Goal: Check status: Check status

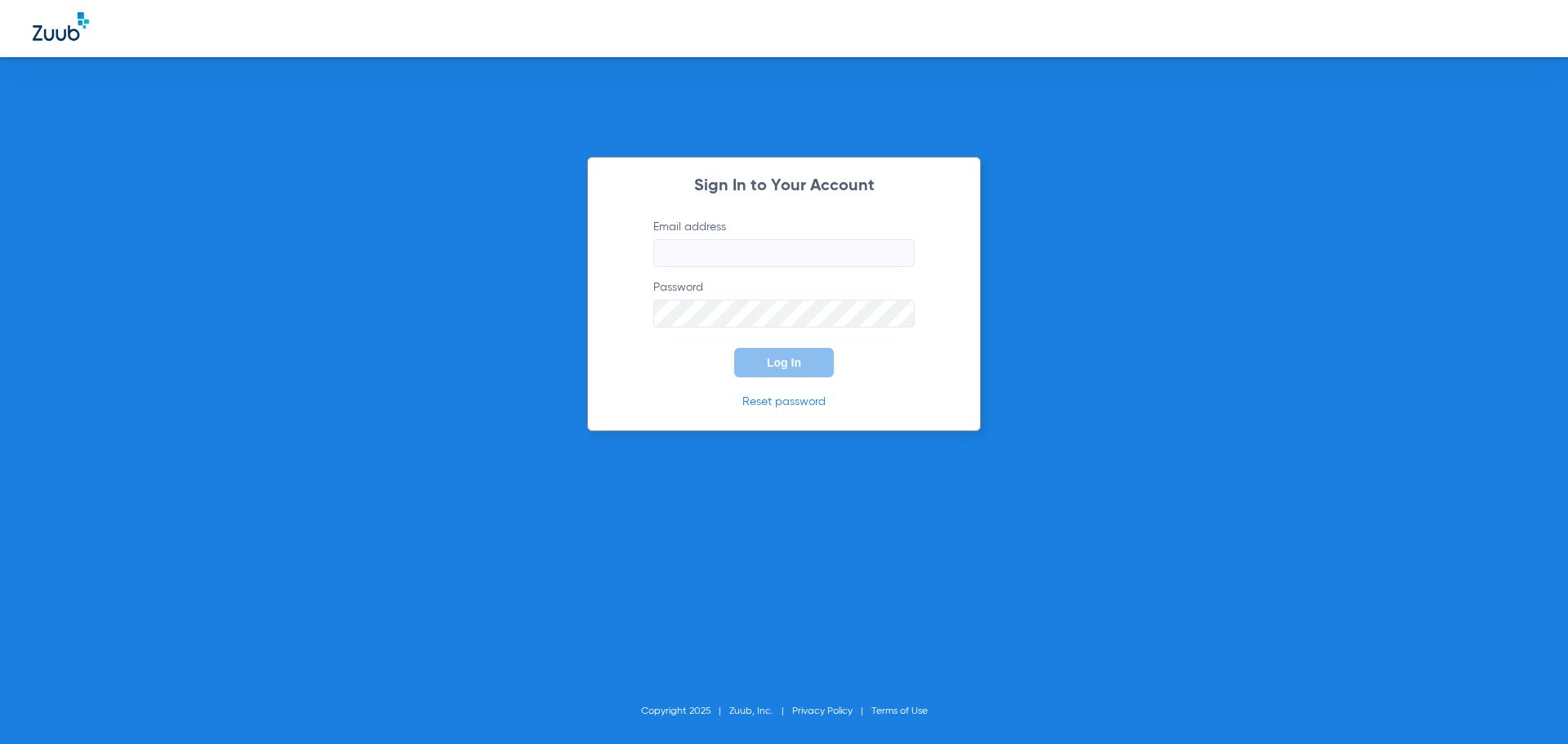
click at [768, 254] on input "Email address" at bounding box center [784, 253] width 261 height 28
type input "[EMAIL_ADDRESS][DOMAIN_NAME]"
click at [789, 358] on span "Log In" at bounding box center [784, 363] width 35 height 13
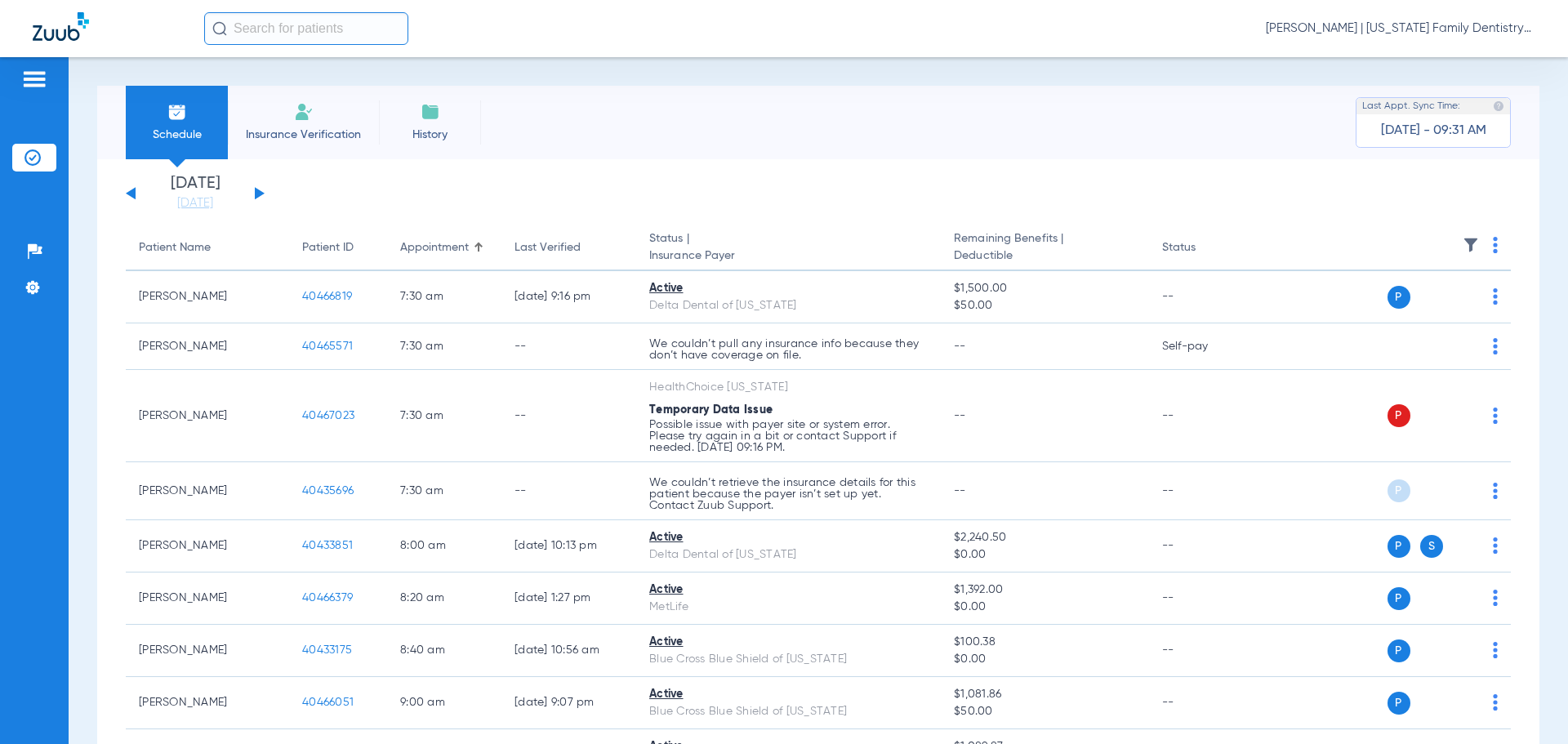
click at [258, 192] on button at bounding box center [260, 193] width 10 height 12
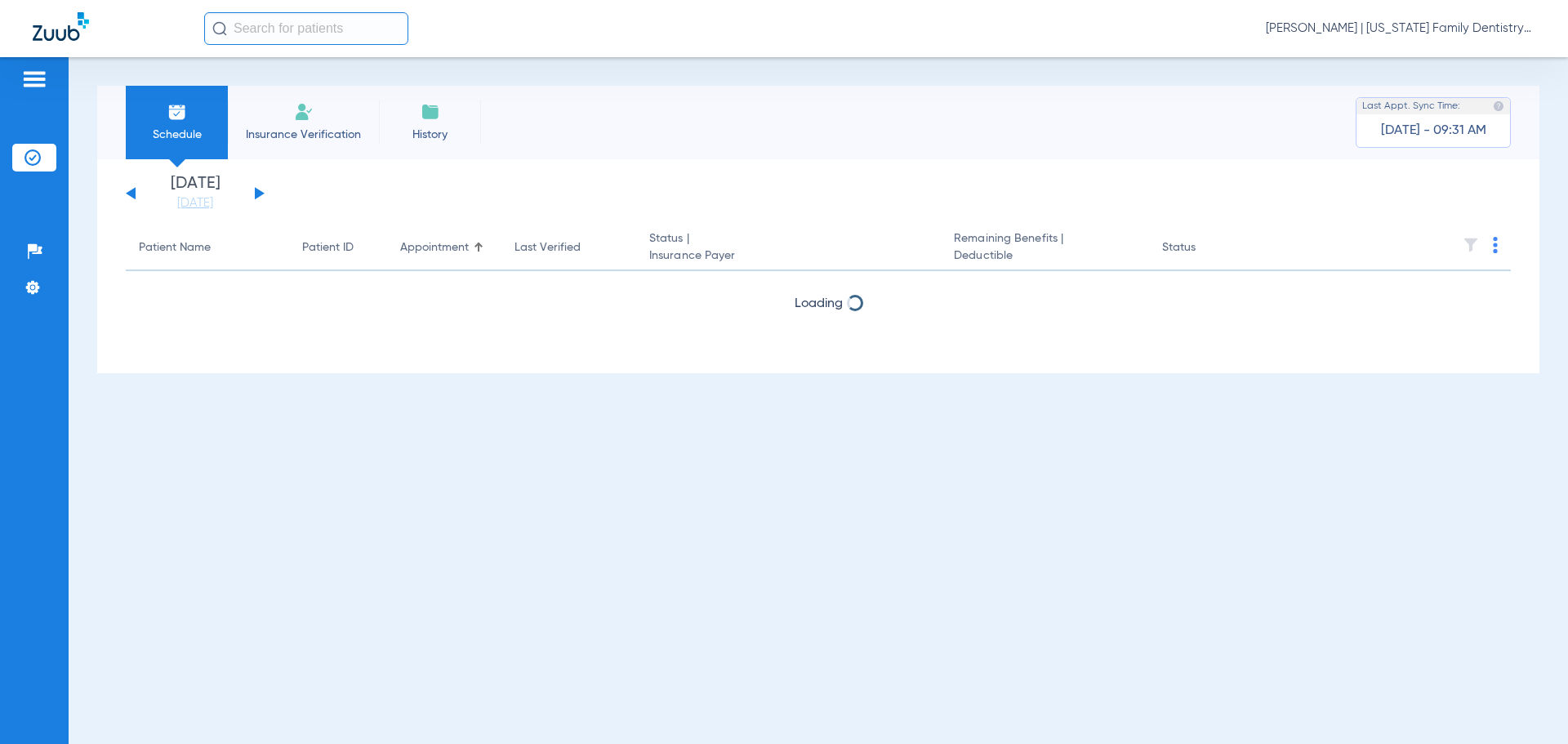
click at [258, 190] on button at bounding box center [260, 193] width 10 height 12
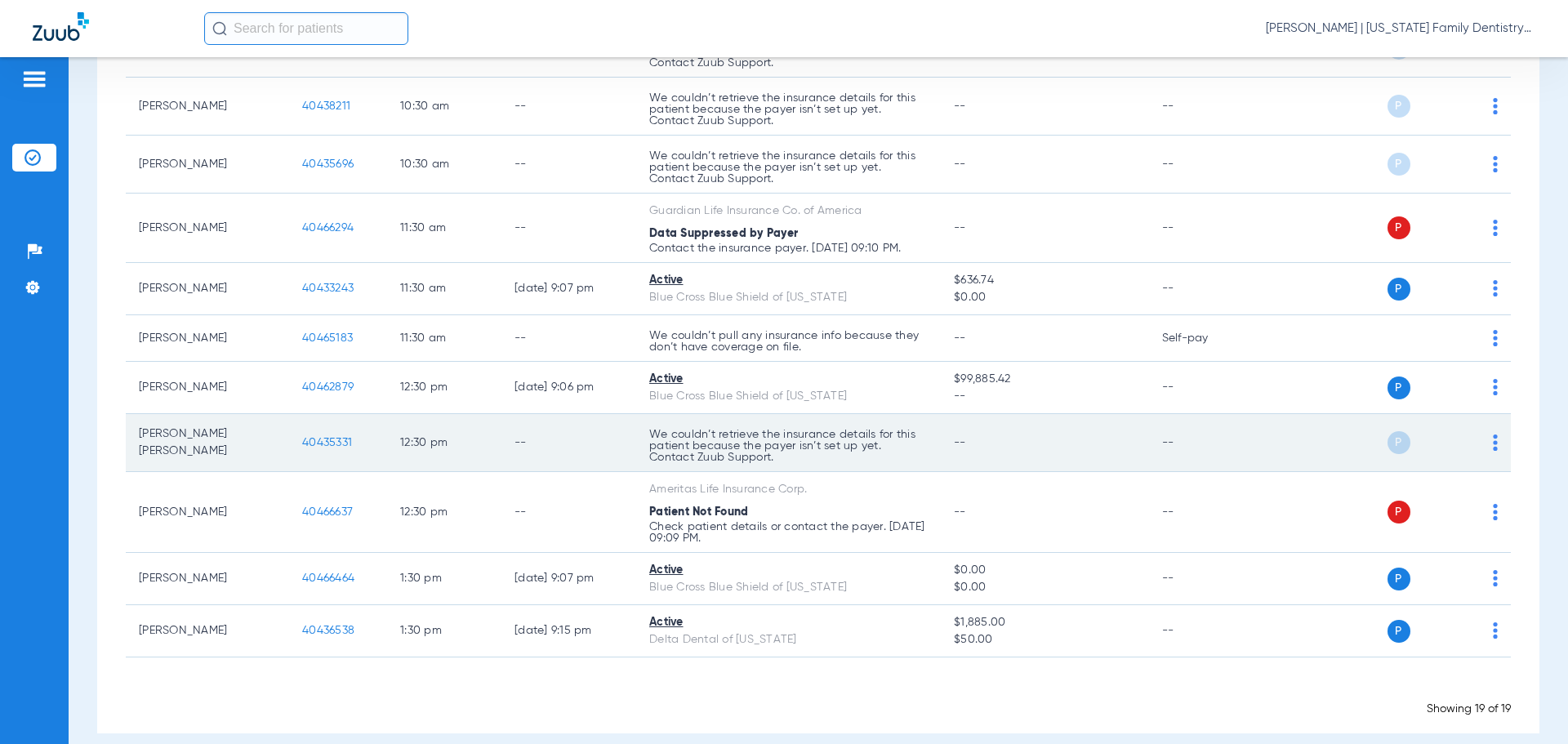
scroll to position [910, 0]
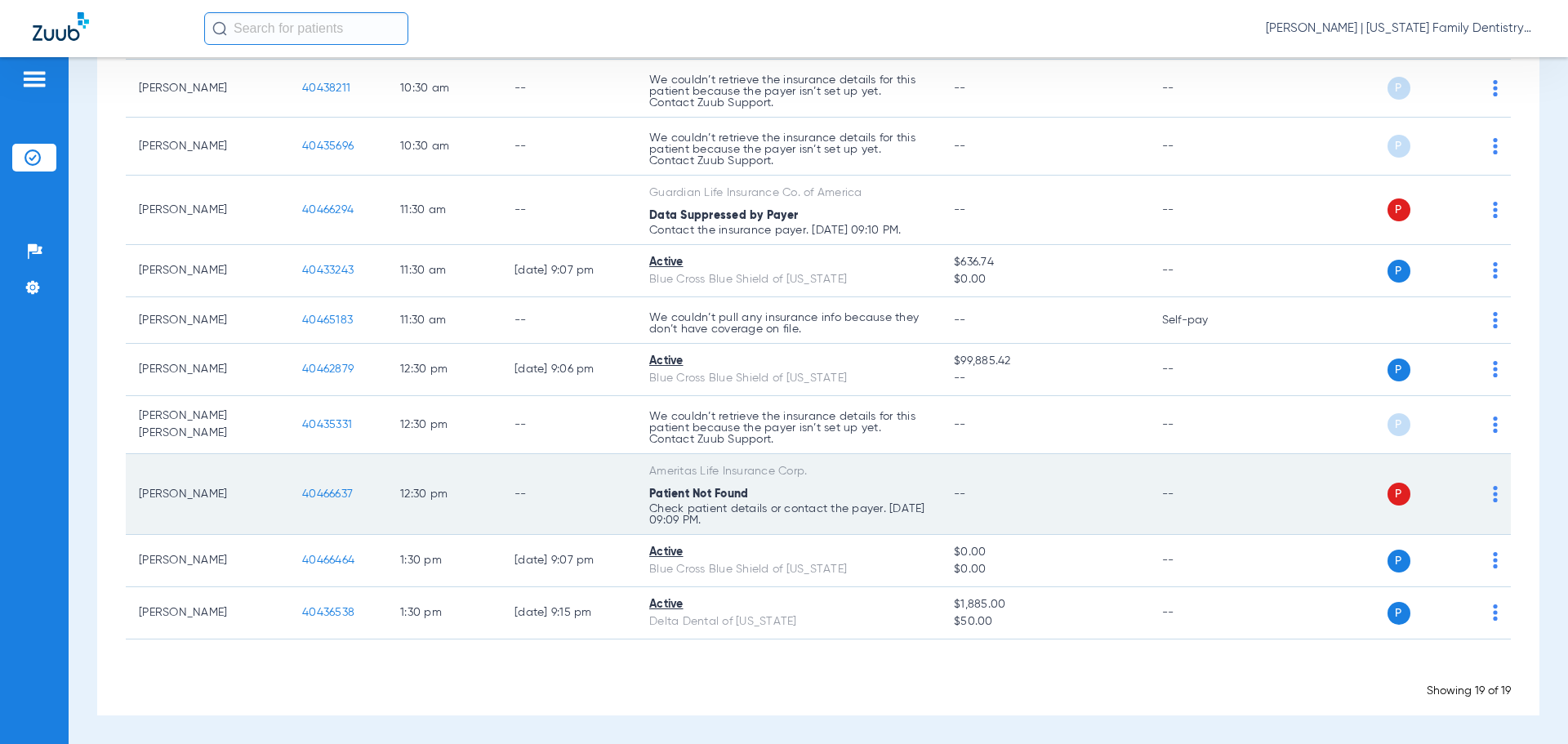
click at [317, 497] on span "40466637" at bounding box center [327, 494] width 50 height 12
